Goal: Task Accomplishment & Management: Use online tool/utility

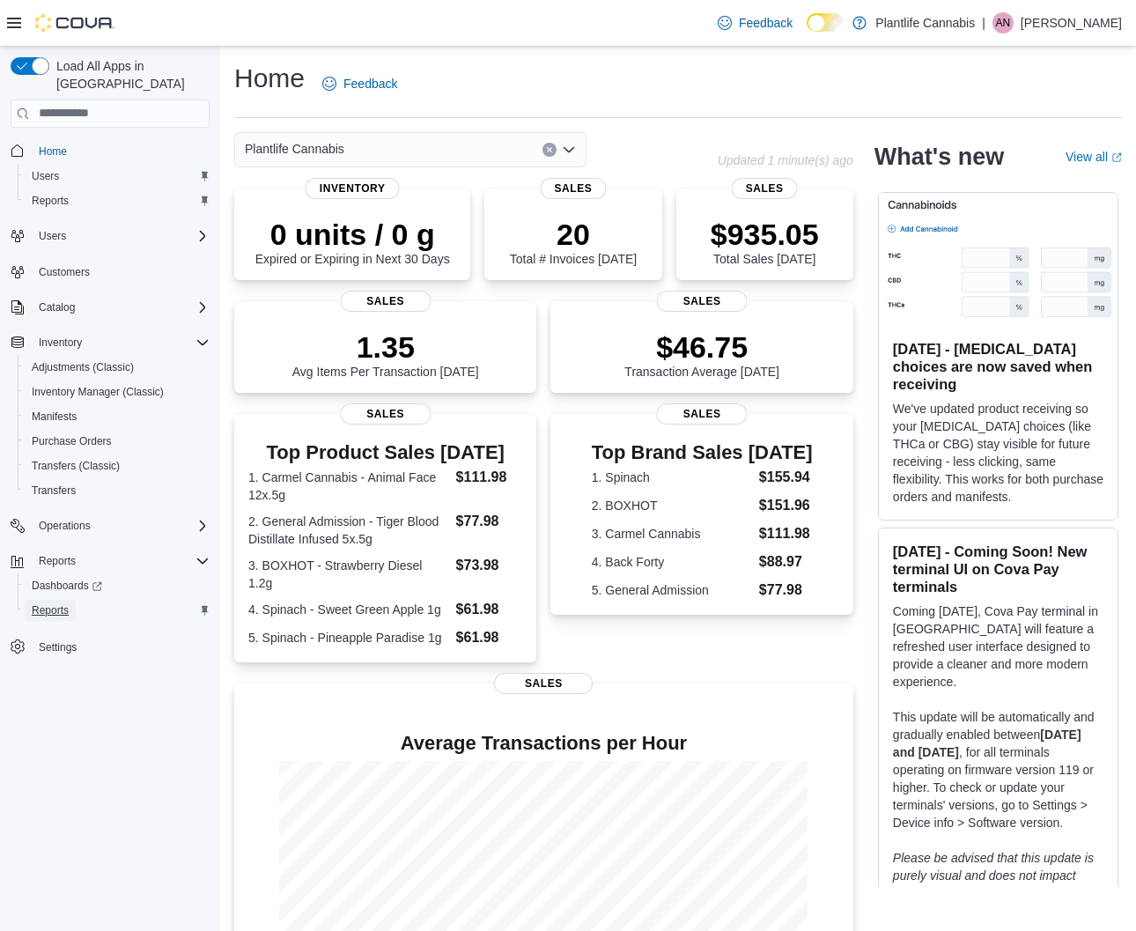
click at [59, 603] on span "Reports" at bounding box center [50, 610] width 37 height 14
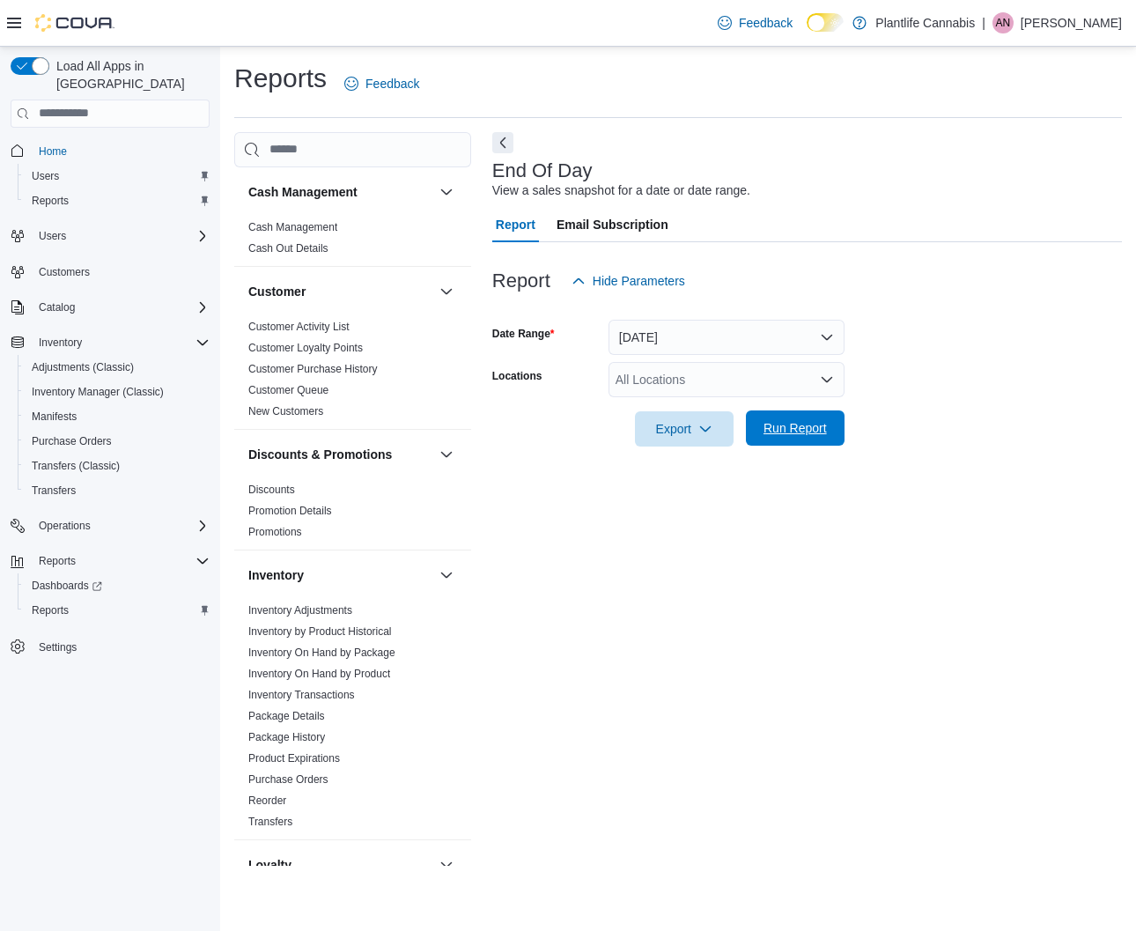
click at [801, 425] on span "Run Report" at bounding box center [795, 428] width 63 height 18
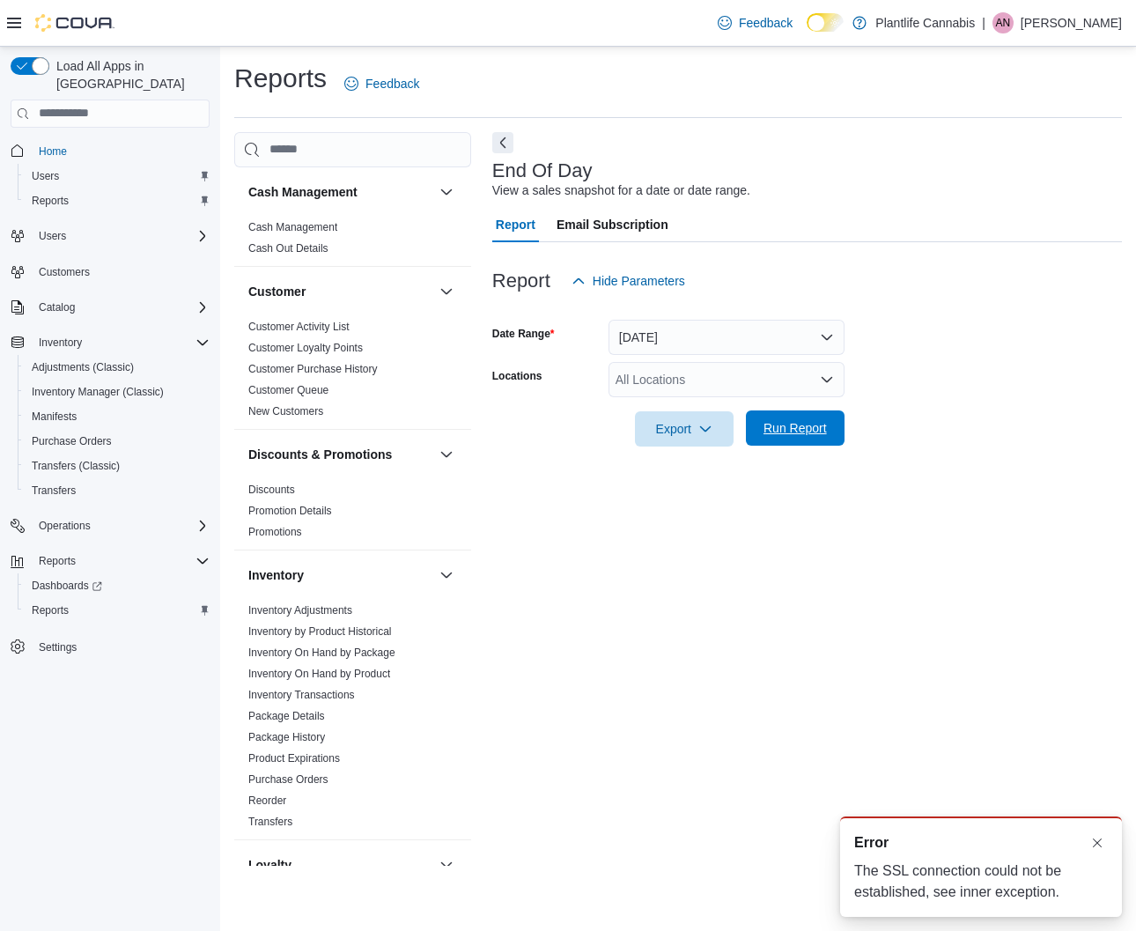
click at [771, 422] on span "Run Report" at bounding box center [795, 428] width 63 height 18
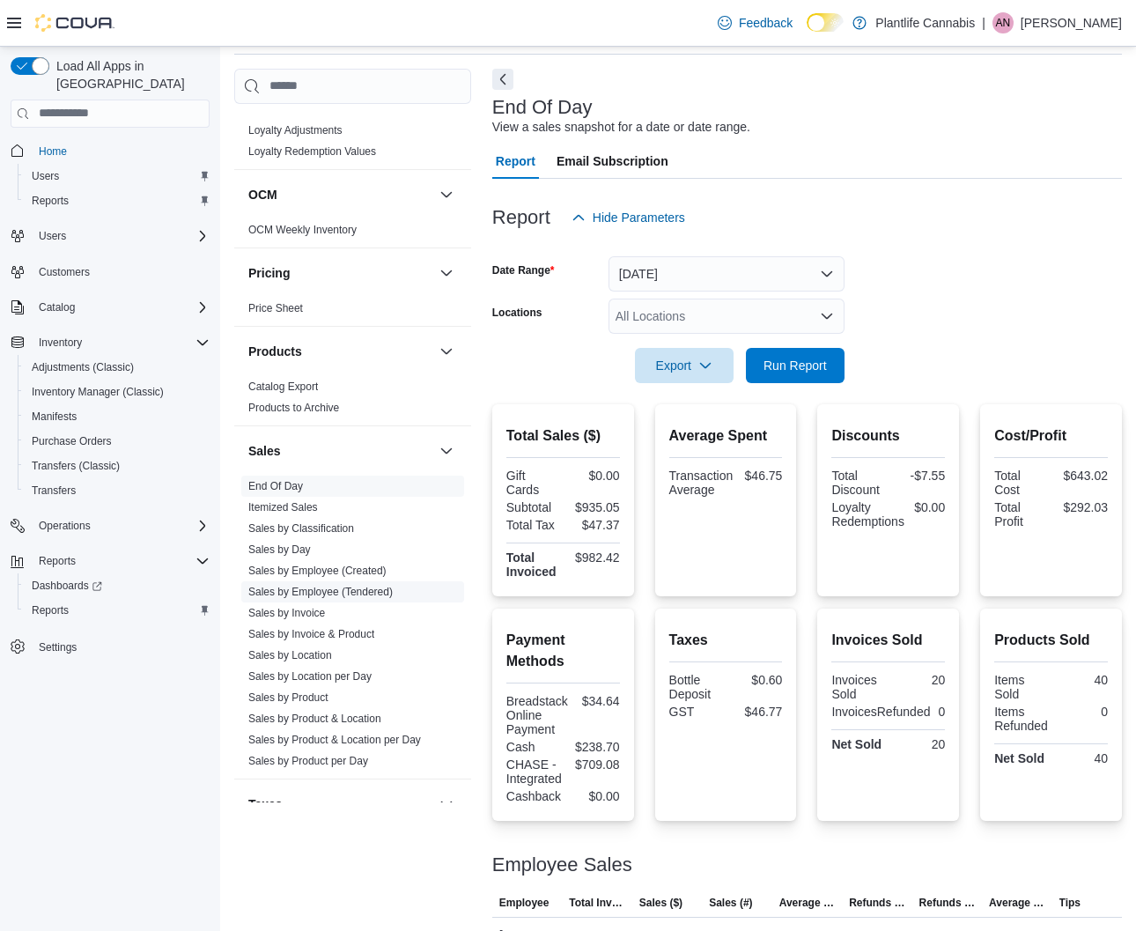
scroll to position [710, 0]
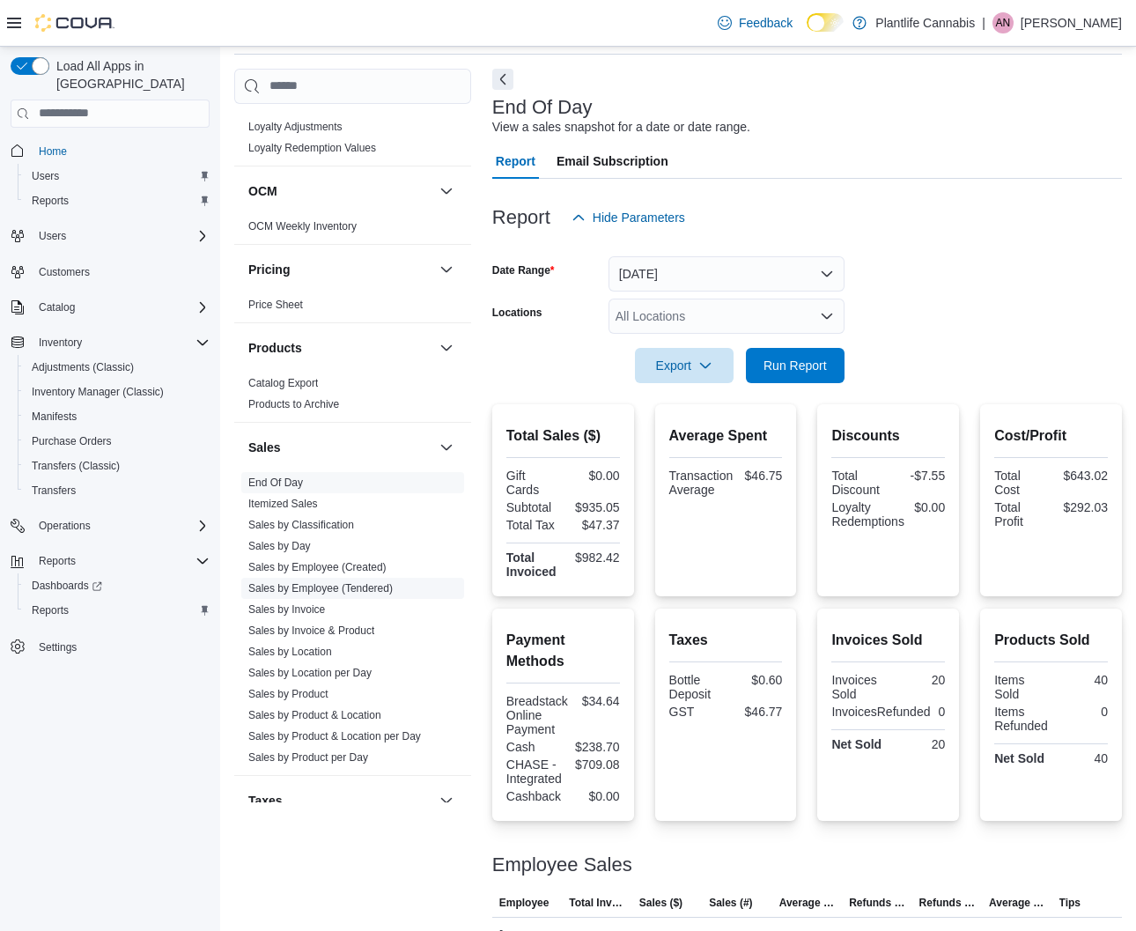
click at [392, 590] on link "Sales by Employee (Tendered)" at bounding box center [320, 588] width 144 height 12
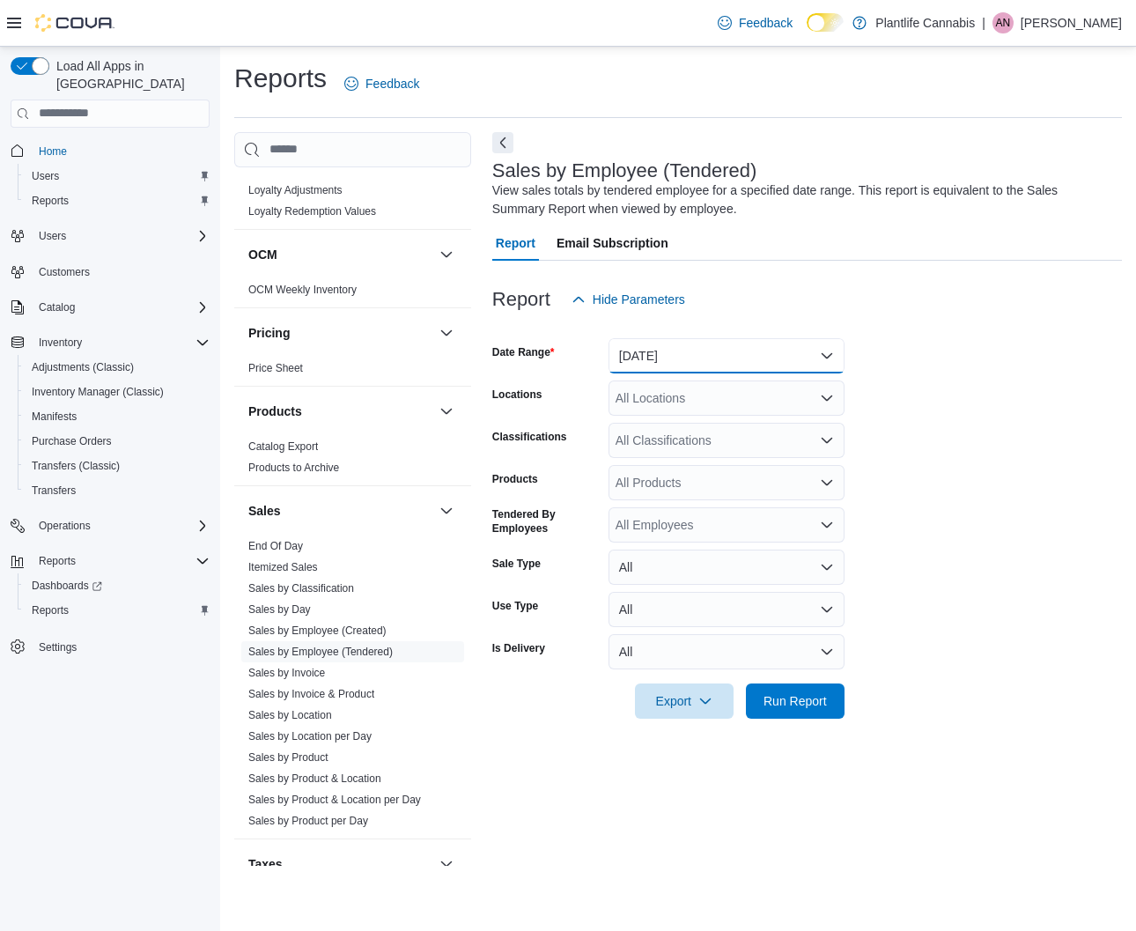
drag, startPoint x: 747, startPoint y: 367, endPoint x: 746, endPoint y: 380, distance: 12.4
click at [747, 368] on button "Yesterday" at bounding box center [727, 355] width 236 height 35
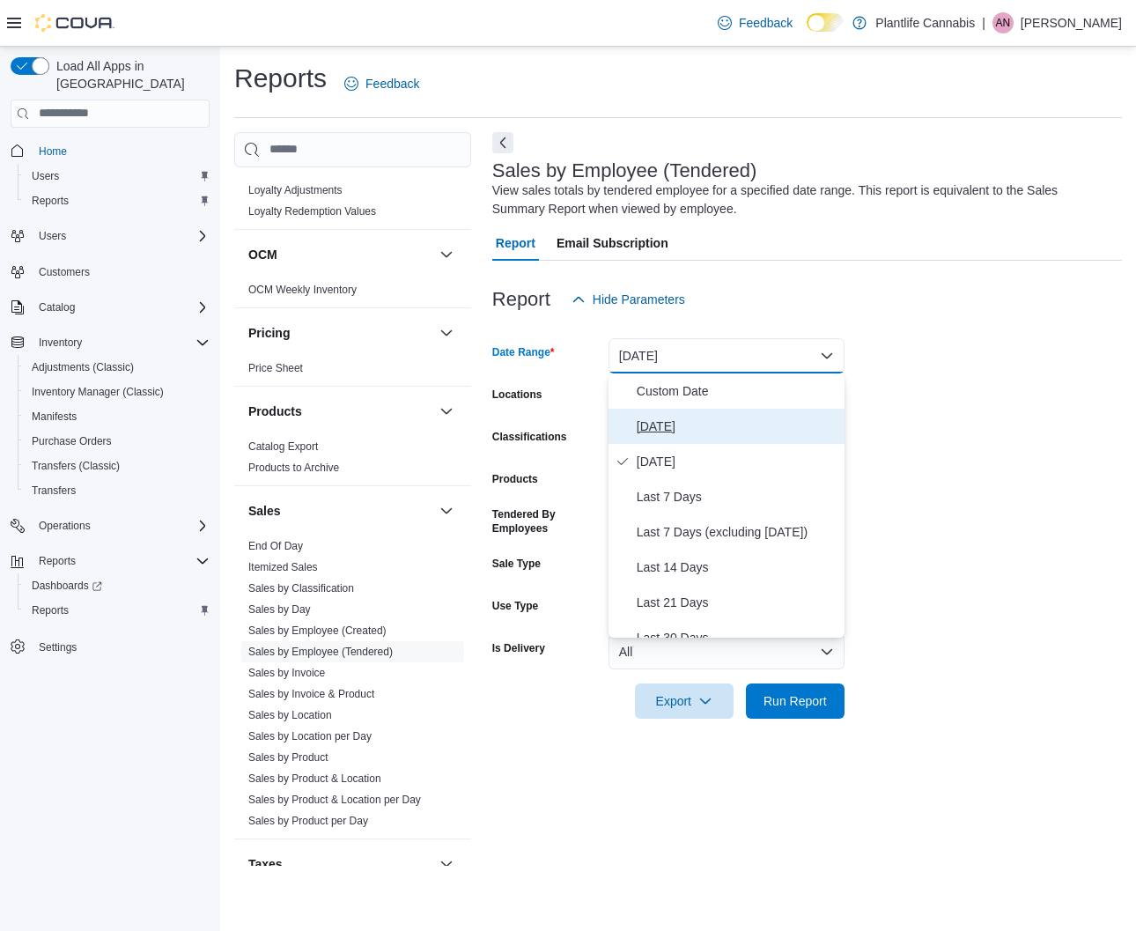
drag, startPoint x: 715, startPoint y: 420, endPoint x: 752, endPoint y: 509, distance: 96.3
click at [716, 421] on span "Today" at bounding box center [737, 426] width 201 height 21
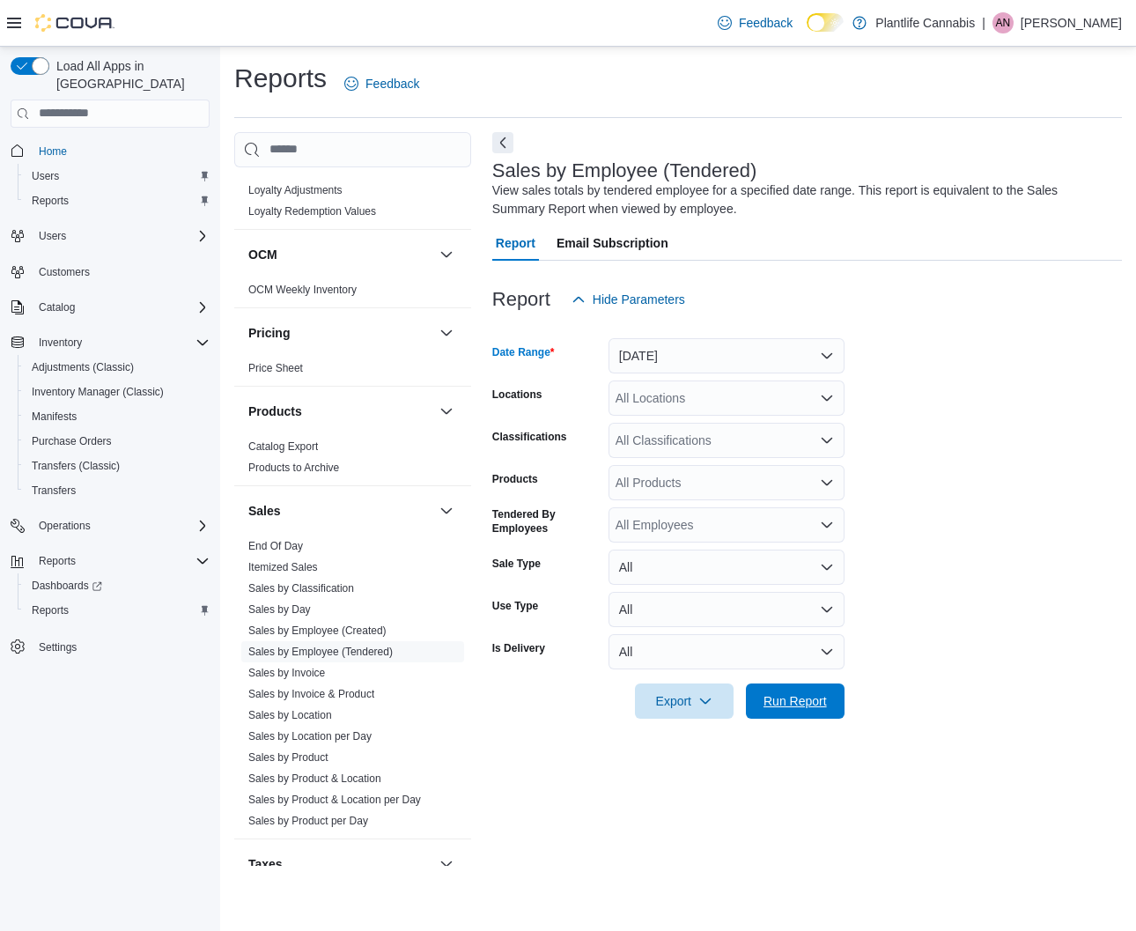
drag, startPoint x: 792, startPoint y: 700, endPoint x: 1106, endPoint y: 739, distance: 316.8
click at [792, 701] on span "Run Report" at bounding box center [795, 701] width 63 height 18
